Goal: Task Accomplishment & Management: Manage account settings

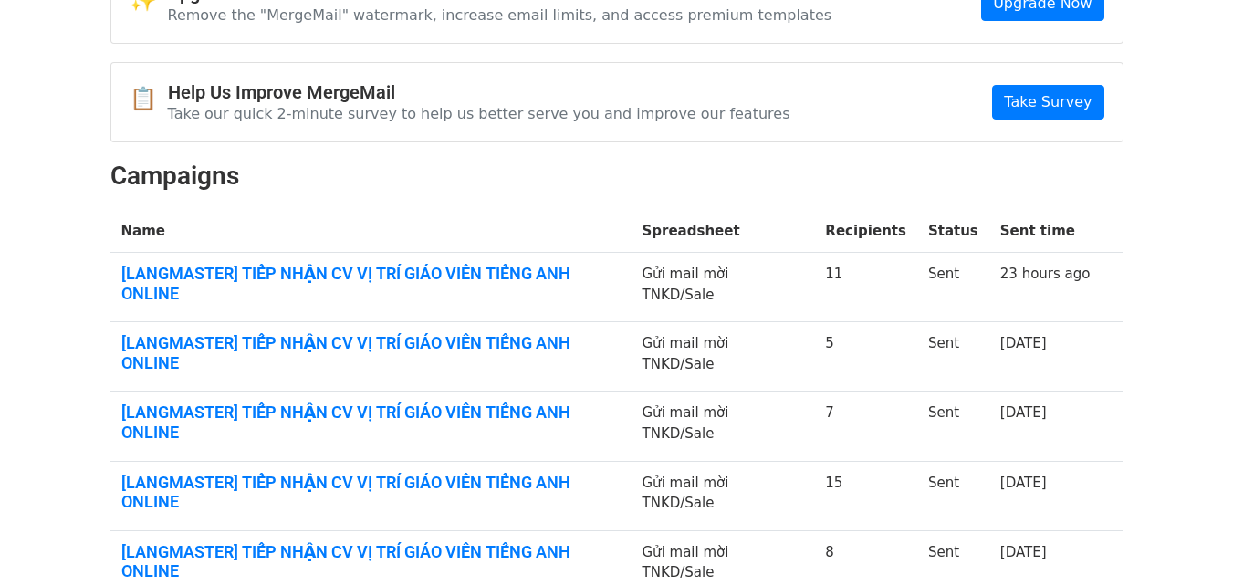
scroll to position [129, 0]
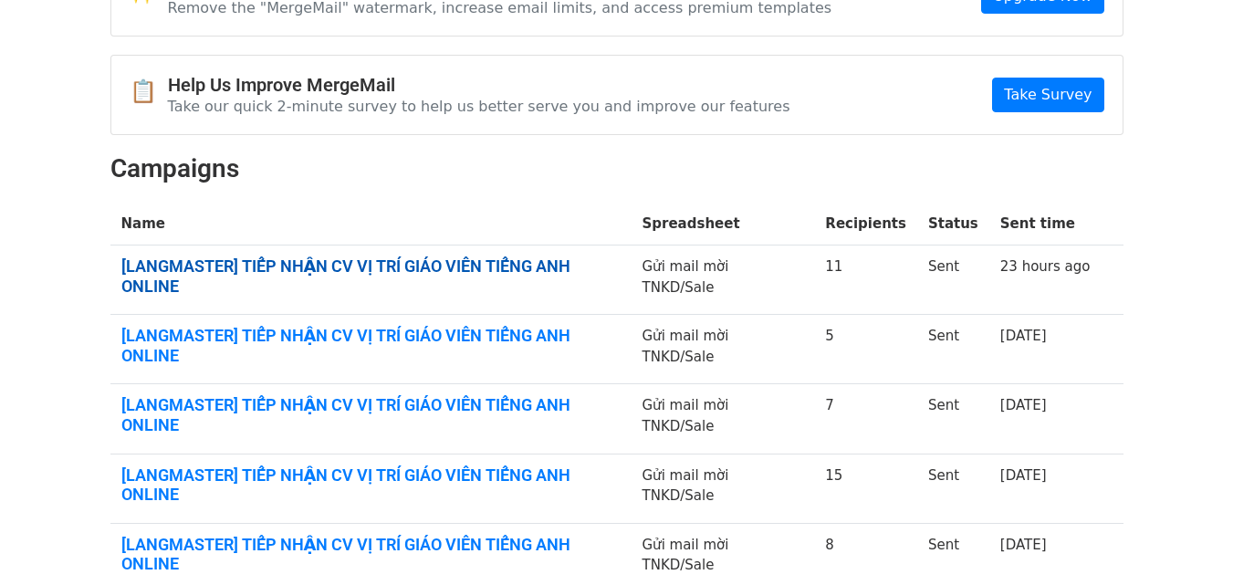
click at [372, 257] on link "[LANGMASTER] TIẾP NHẬN CV VỊ TRÍ GIÁO VIÊN TIẾNG ANH ONLINE" at bounding box center [370, 275] width 499 height 39
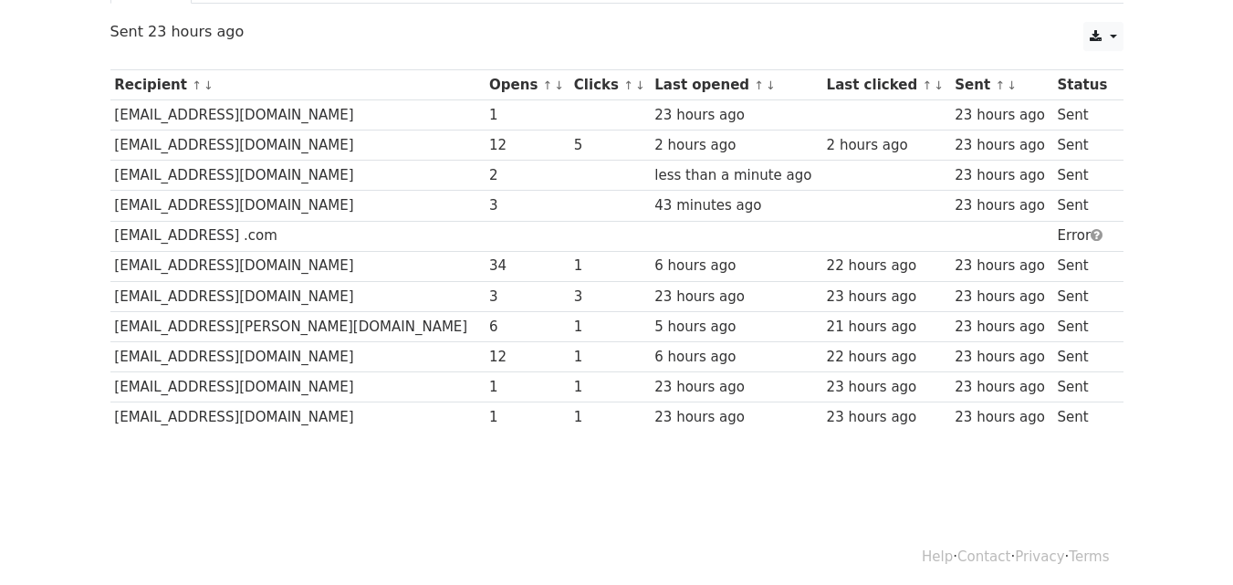
scroll to position [214, 0]
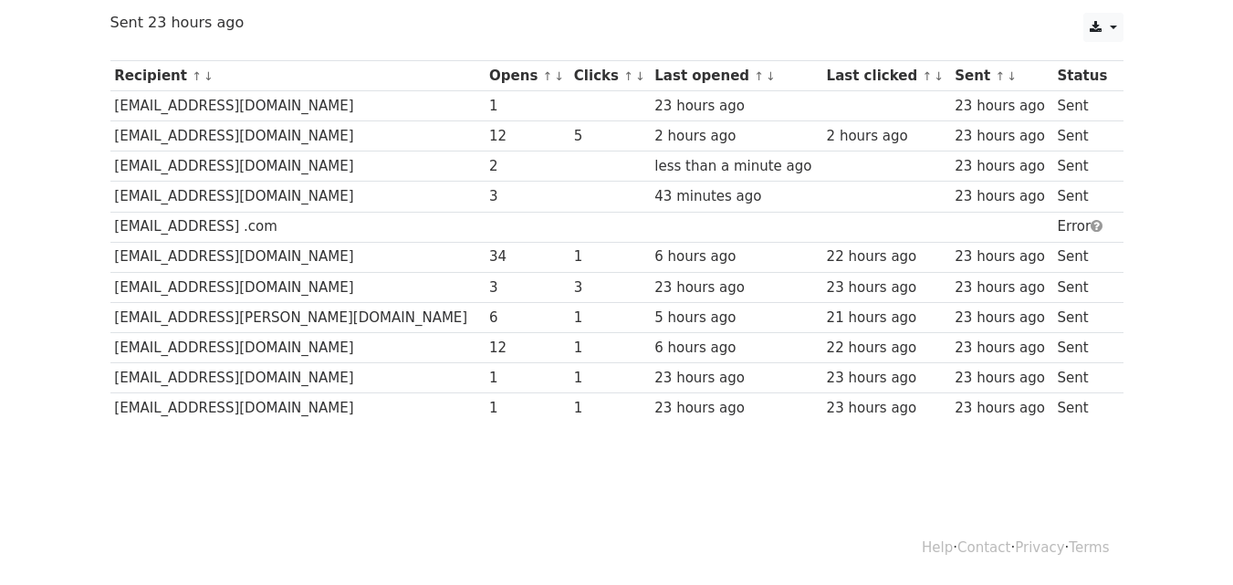
drag, startPoint x: 341, startPoint y: 224, endPoint x: 86, endPoint y: 227, distance: 255.6
click at [86, 227] on body "MergeMail Campaigns Templates Reports Open Gmail Daily emails left: 40 Help [EM…" at bounding box center [616, 148] width 1233 height 724
click at [120, 326] on td "[EMAIL_ADDRESS][PERSON_NAME][DOMAIN_NAME]" at bounding box center [297, 317] width 375 height 30
drag, startPoint x: 136, startPoint y: 167, endPoint x: 339, endPoint y: 169, distance: 202.6
click at [338, 169] on td "[EMAIL_ADDRESS][DOMAIN_NAME]" at bounding box center [297, 167] width 375 height 30
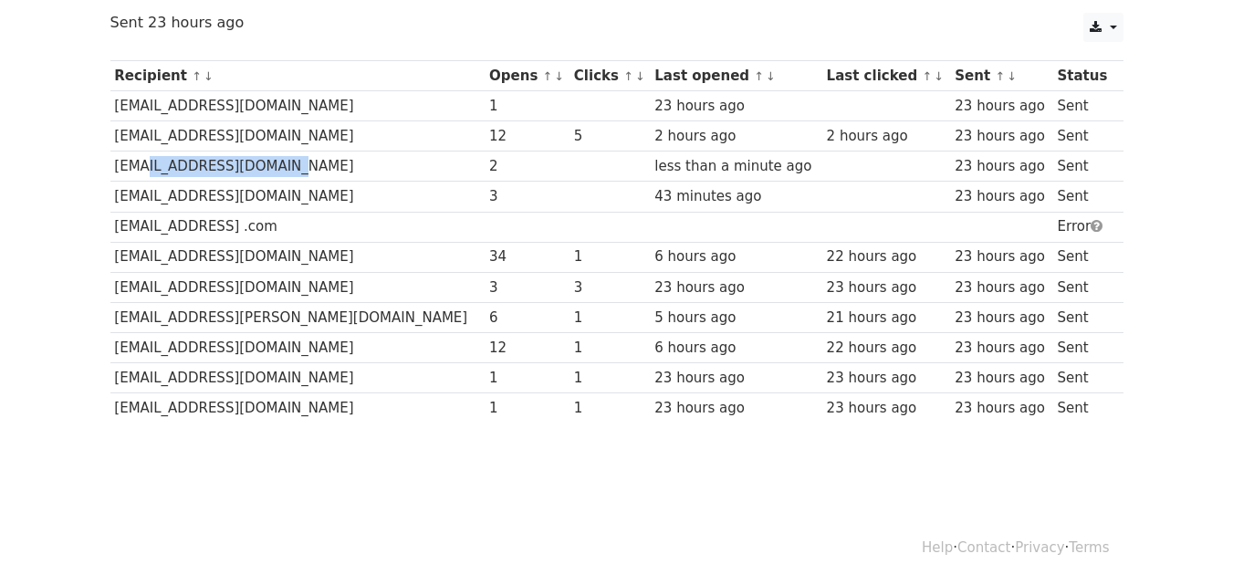
click at [379, 158] on td "[EMAIL_ADDRESS][DOMAIN_NAME]" at bounding box center [297, 167] width 375 height 30
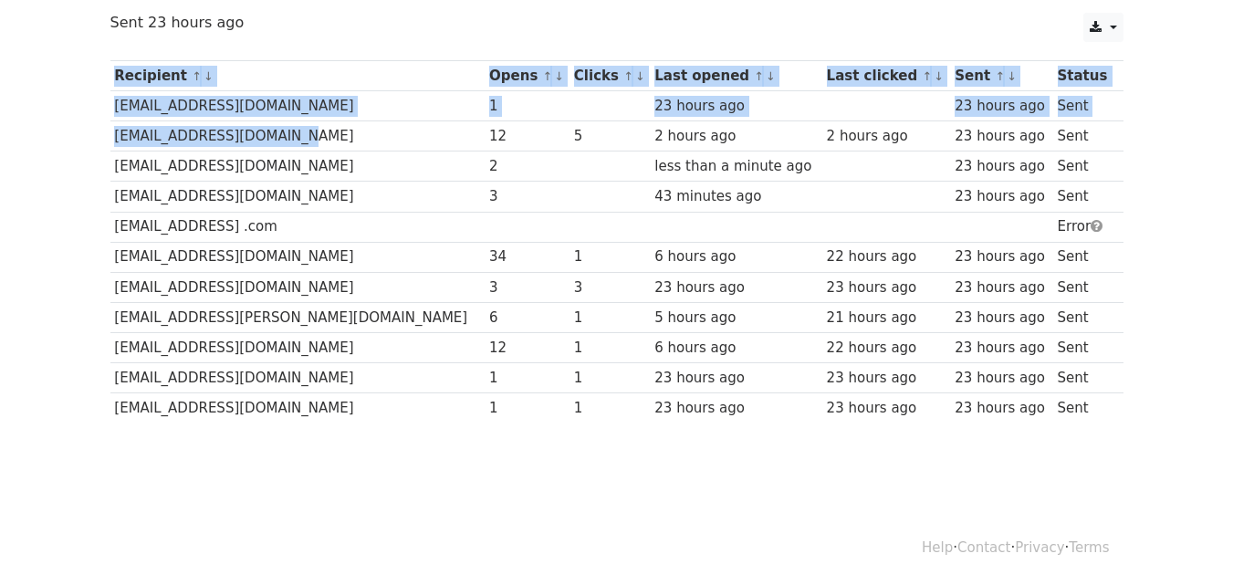
drag, startPoint x: 259, startPoint y: 135, endPoint x: 106, endPoint y: 131, distance: 153.4
click at [108, 131] on div "Recipient ↑ ↓ Opens ↑ ↓ Clicks ↑ ↓ Last opened ↑ ↓ Last clicked ↑ ↓ Sent ↑ ↓ St…" at bounding box center [617, 244] width 1040 height 386
click at [328, 132] on td "[EMAIL_ADDRESS][DOMAIN_NAME]" at bounding box center [297, 136] width 375 height 30
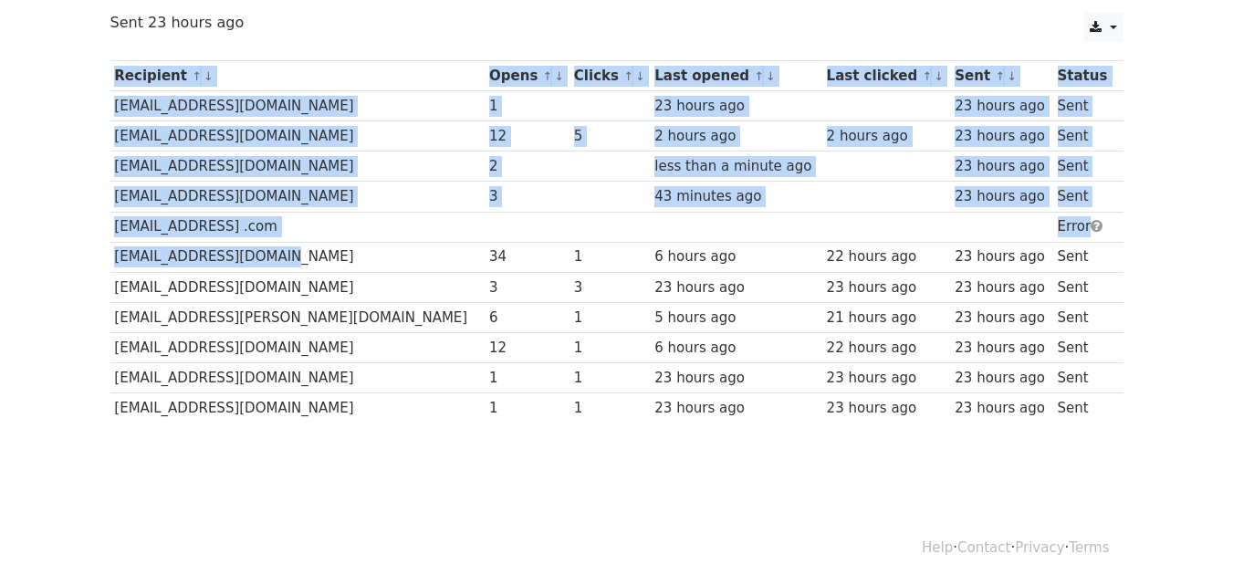
drag, startPoint x: 311, startPoint y: 253, endPoint x: 99, endPoint y: 257, distance: 212.7
click at [99, 257] on div "Recipient ↑ ↓ Opens ↑ ↓ Clicks ↑ ↓ Last opened ↑ ↓ Last clicked ↑ ↓ Sent ↑ ↓ St…" at bounding box center [617, 244] width 1040 height 386
click at [276, 252] on td "[EMAIL_ADDRESS][DOMAIN_NAME]" at bounding box center [297, 257] width 375 height 30
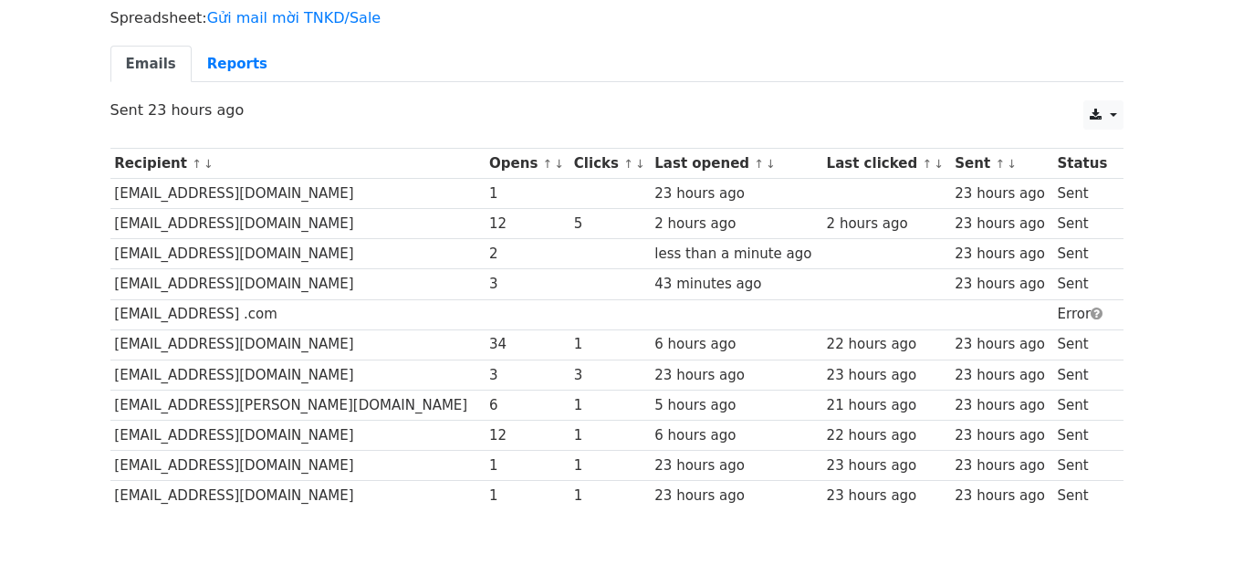
scroll to position [125, 0]
drag, startPoint x: 273, startPoint y: 323, endPoint x: 110, endPoint y: 319, distance: 162.5
click at [110, 319] on td "[EMAIL_ADDRESS] .com" at bounding box center [297, 315] width 375 height 30
